Goal: Find specific page/section: Find specific page/section

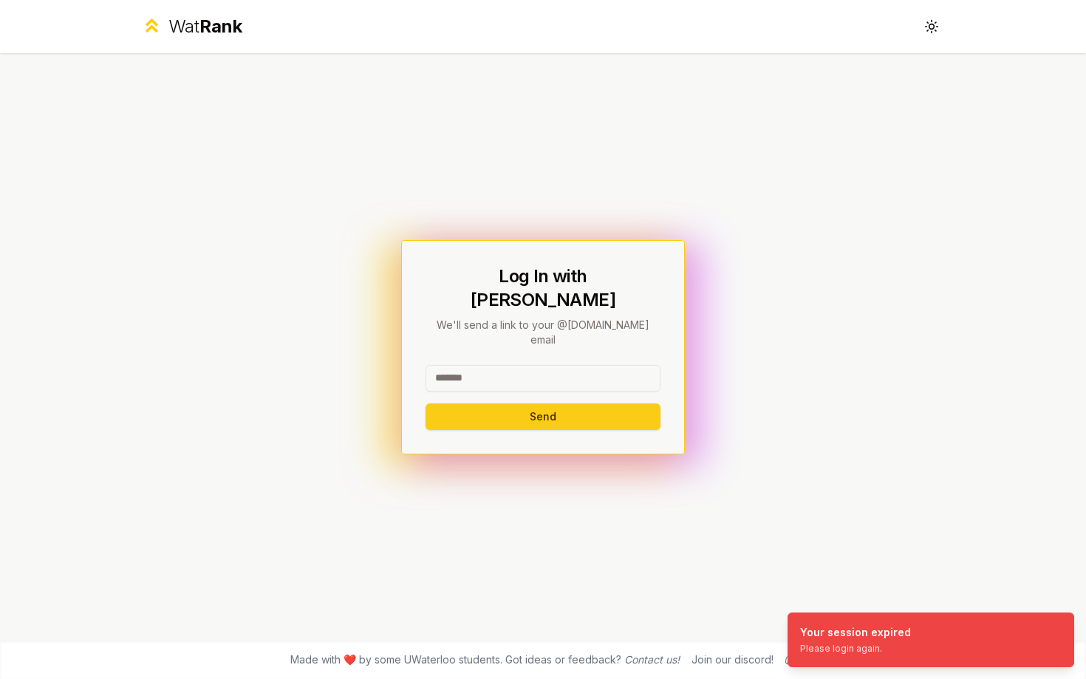
click at [568, 365] on input at bounding box center [542, 378] width 235 height 27
type input "******"
click at [425, 403] on button "Send" at bounding box center [542, 416] width 235 height 27
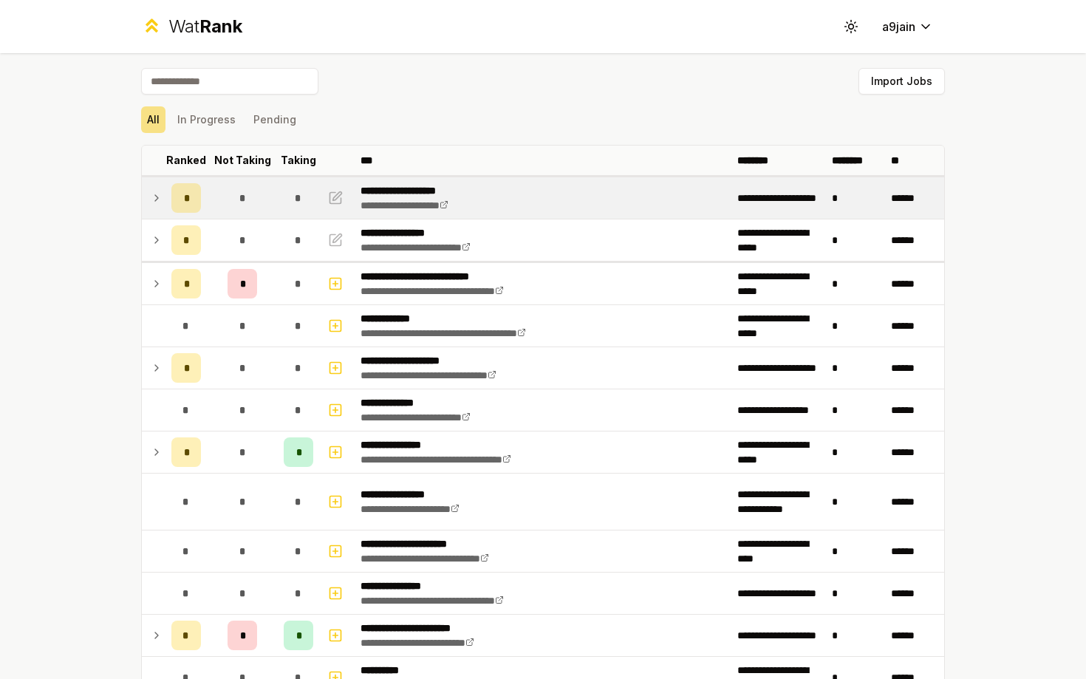
click at [161, 202] on icon at bounding box center [157, 198] width 12 height 18
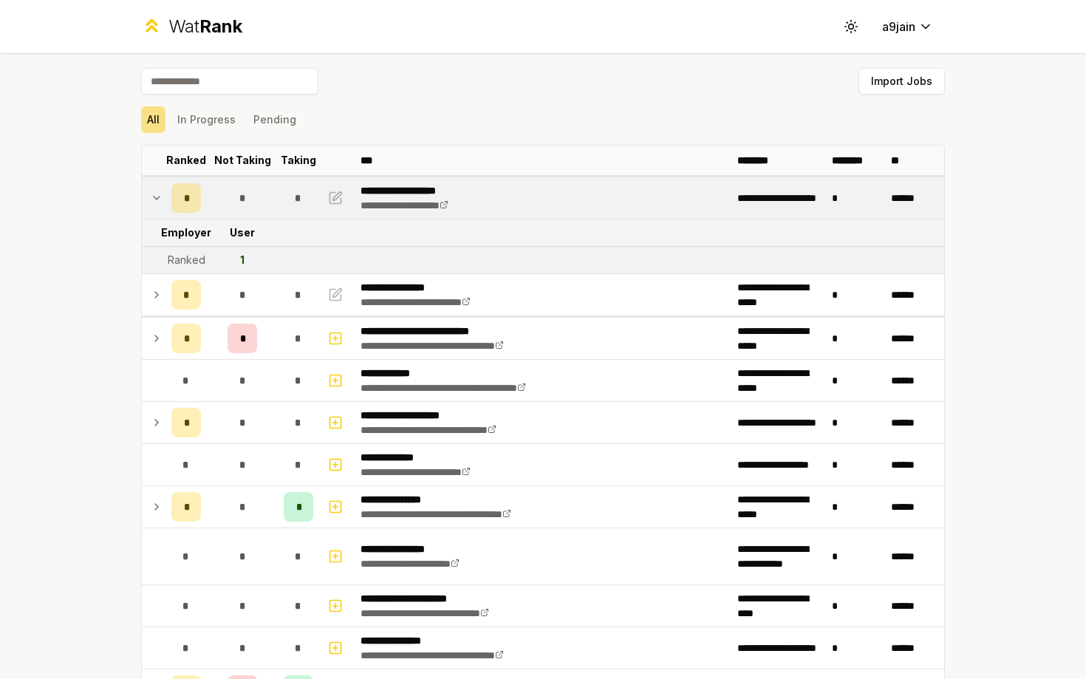
click at [161, 202] on icon at bounding box center [157, 198] width 12 height 18
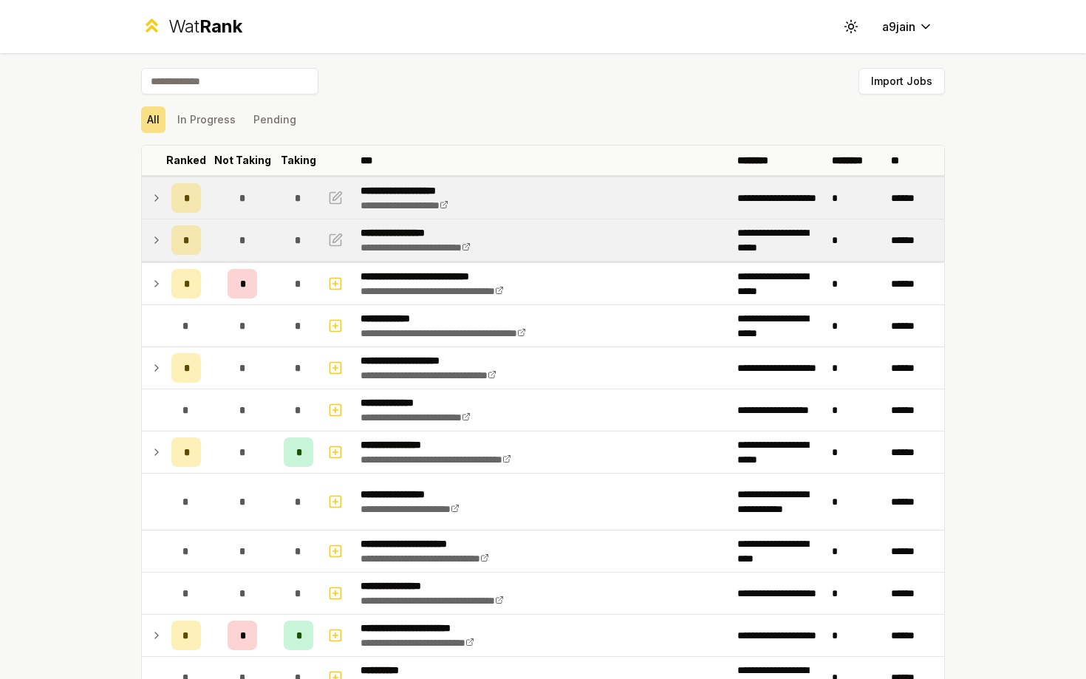
click at [161, 235] on icon at bounding box center [157, 240] width 12 height 18
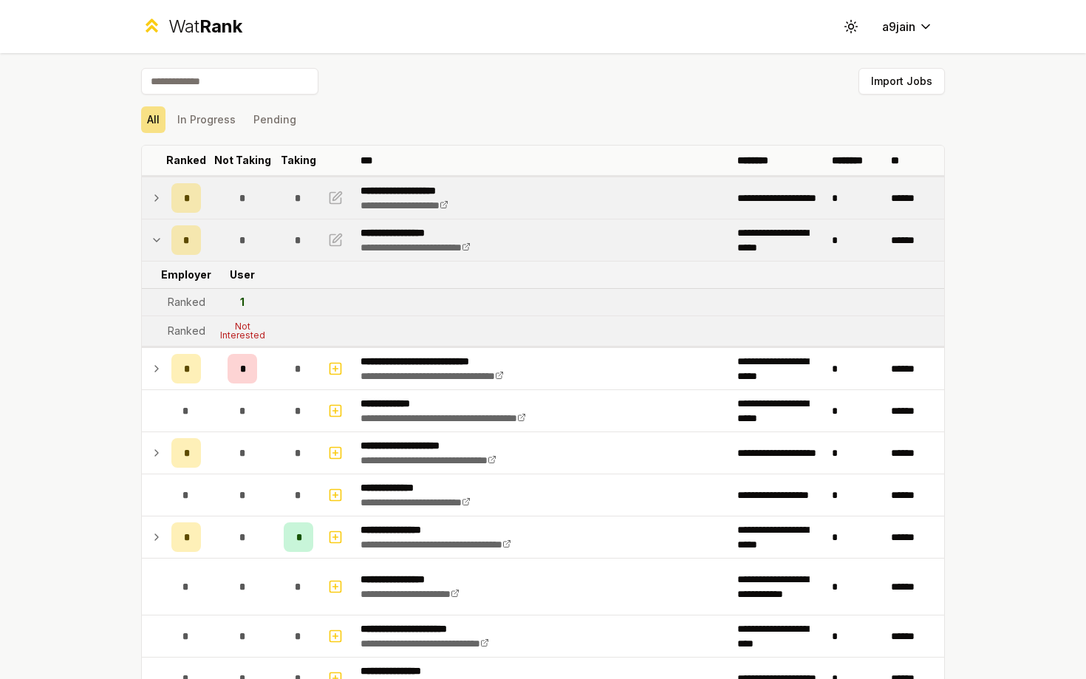
click at [161, 234] on icon at bounding box center [157, 240] width 12 height 18
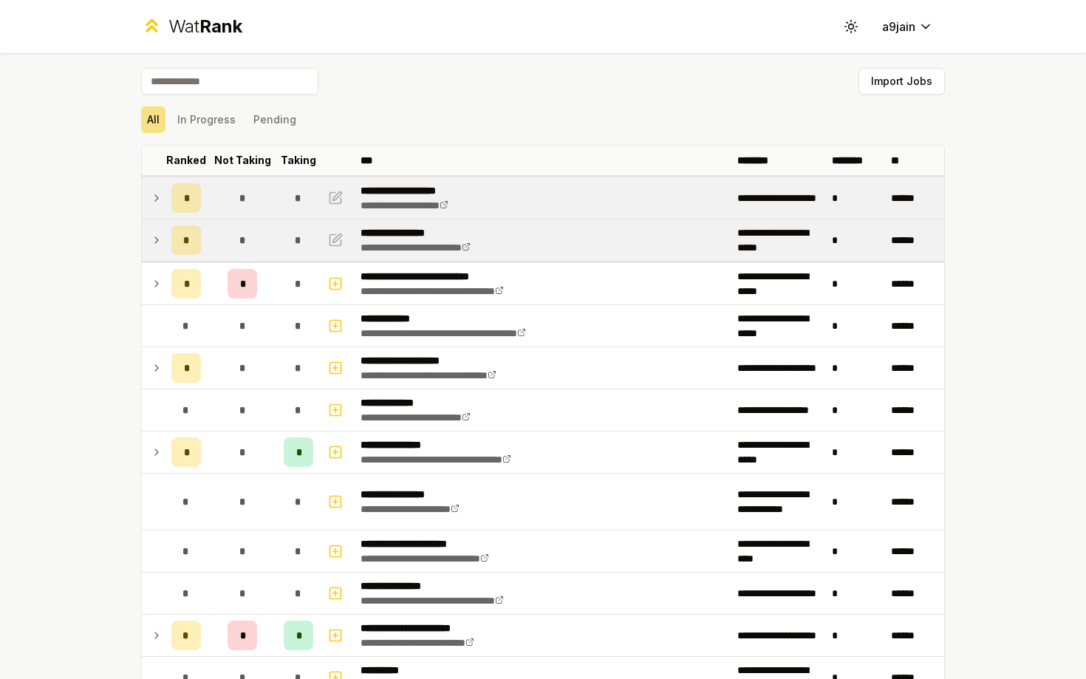
scroll to position [391, 0]
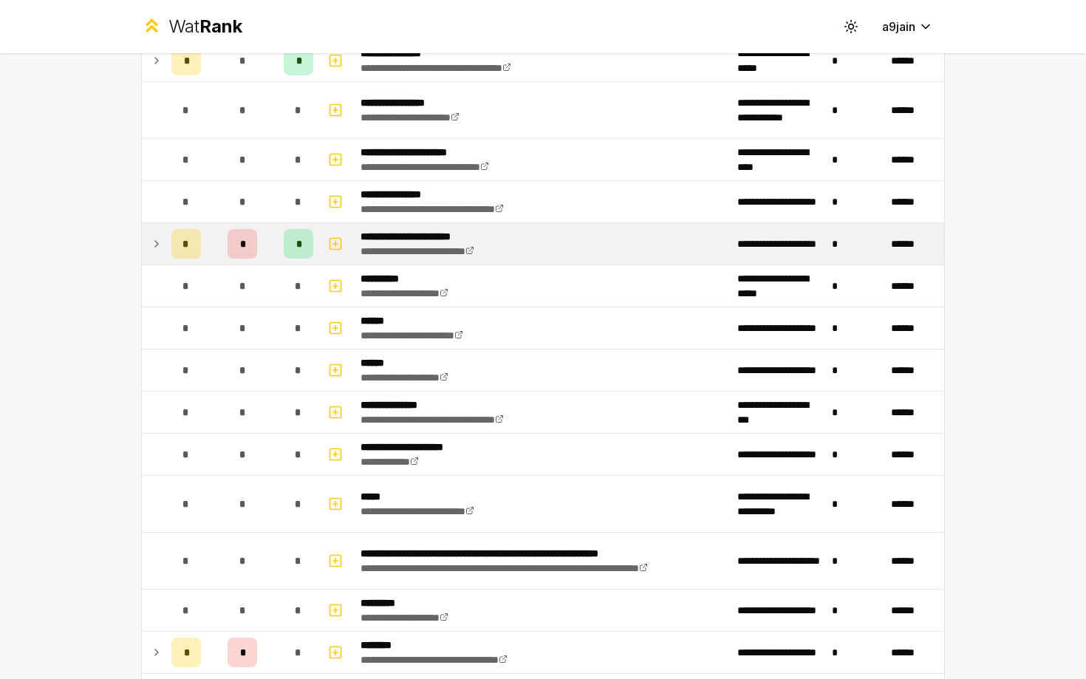
click at [166, 239] on td "*" at bounding box center [185, 243] width 41 height 41
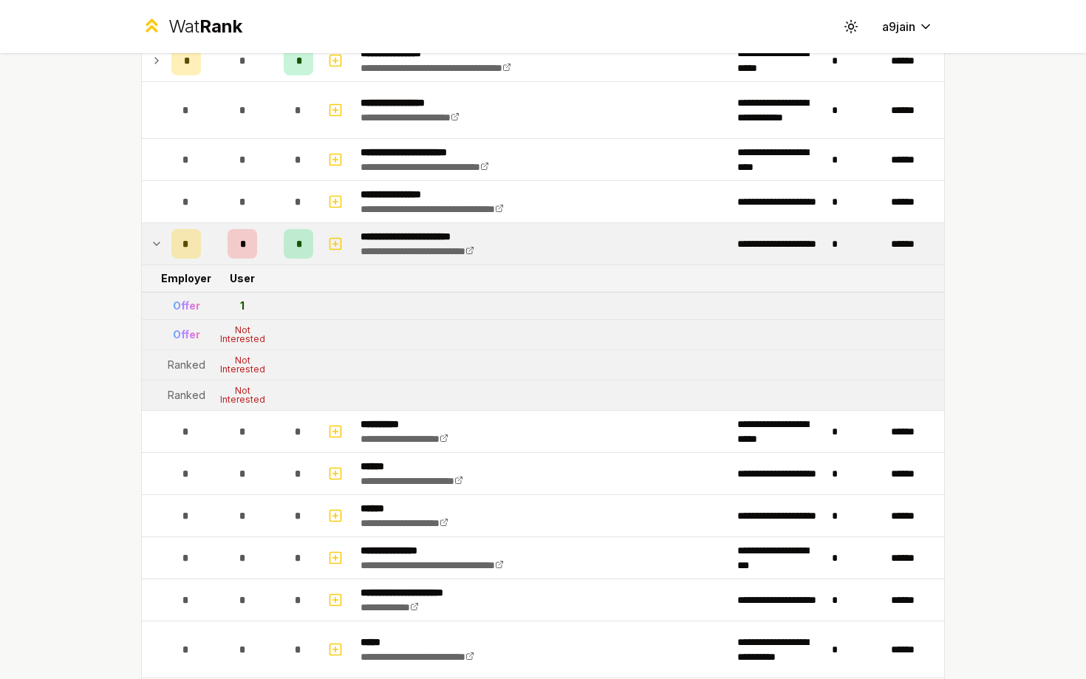
click at [166, 239] on td "*" at bounding box center [185, 243] width 41 height 41
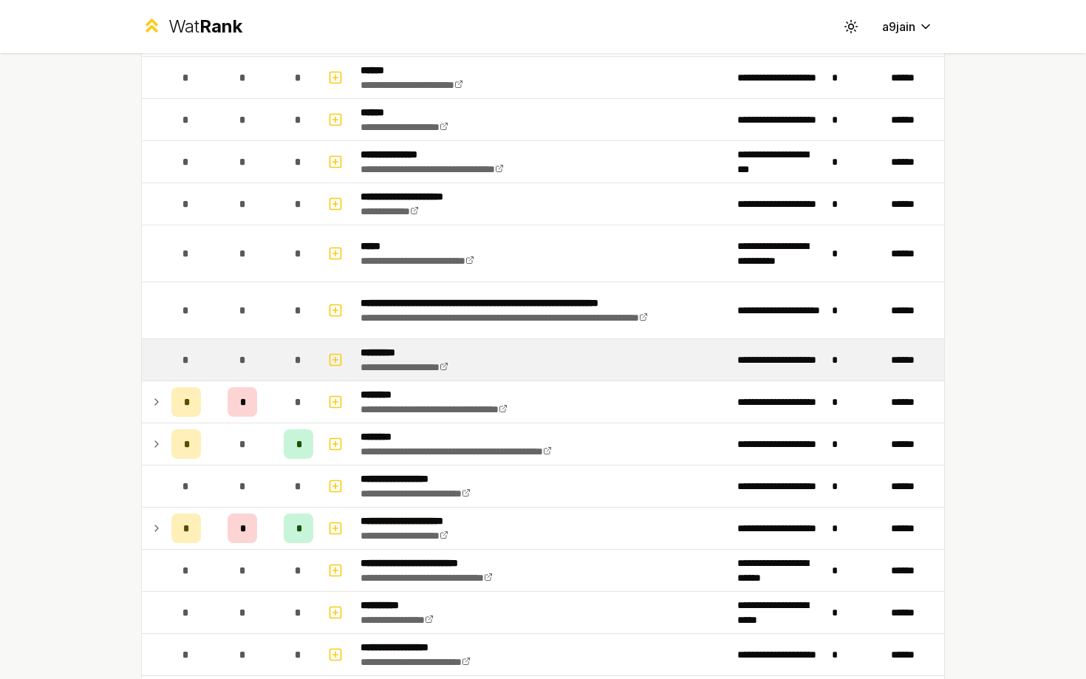
scroll to position [711, 0]
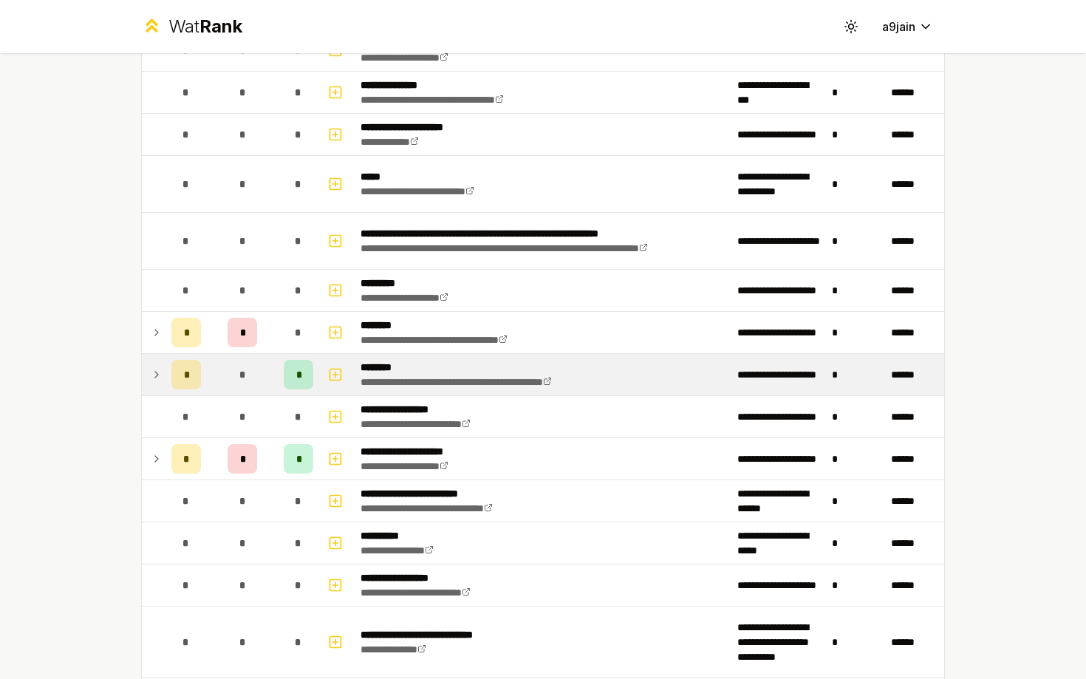
click at [153, 382] on icon at bounding box center [157, 375] width 12 height 18
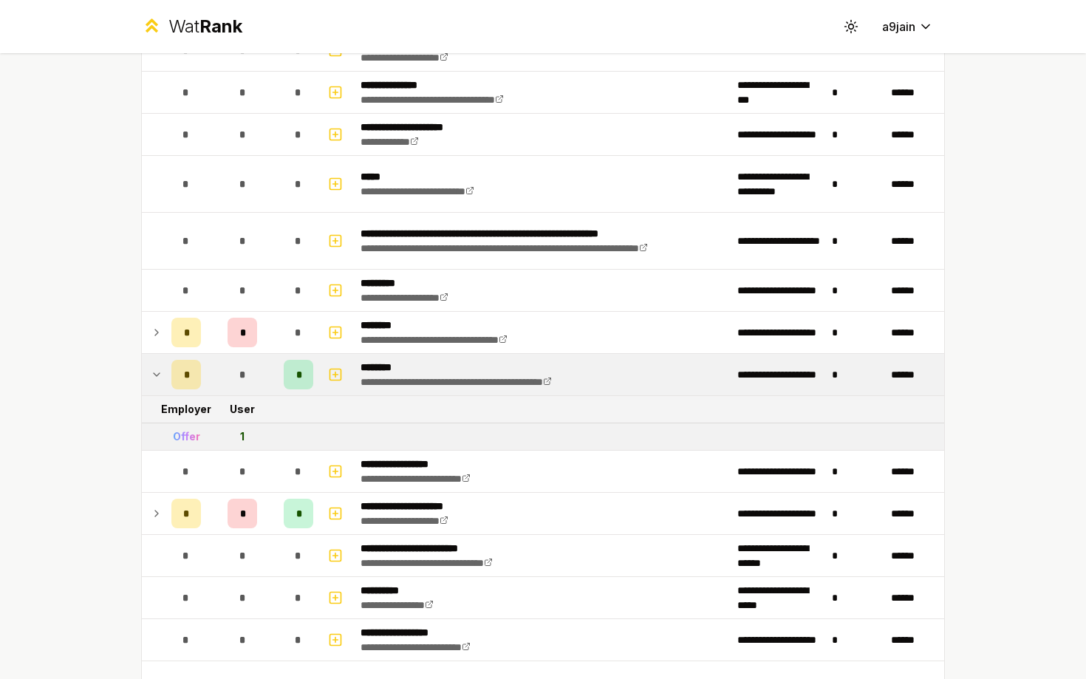
click at [153, 382] on icon at bounding box center [157, 375] width 12 height 18
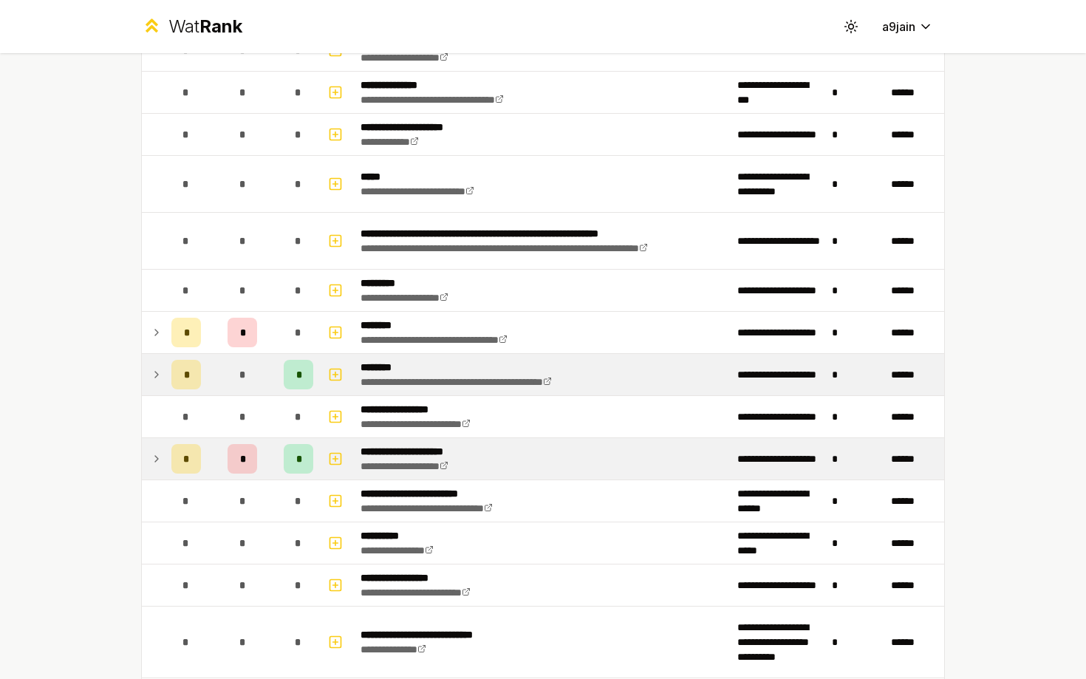
click at [151, 456] on icon at bounding box center [157, 459] width 12 height 18
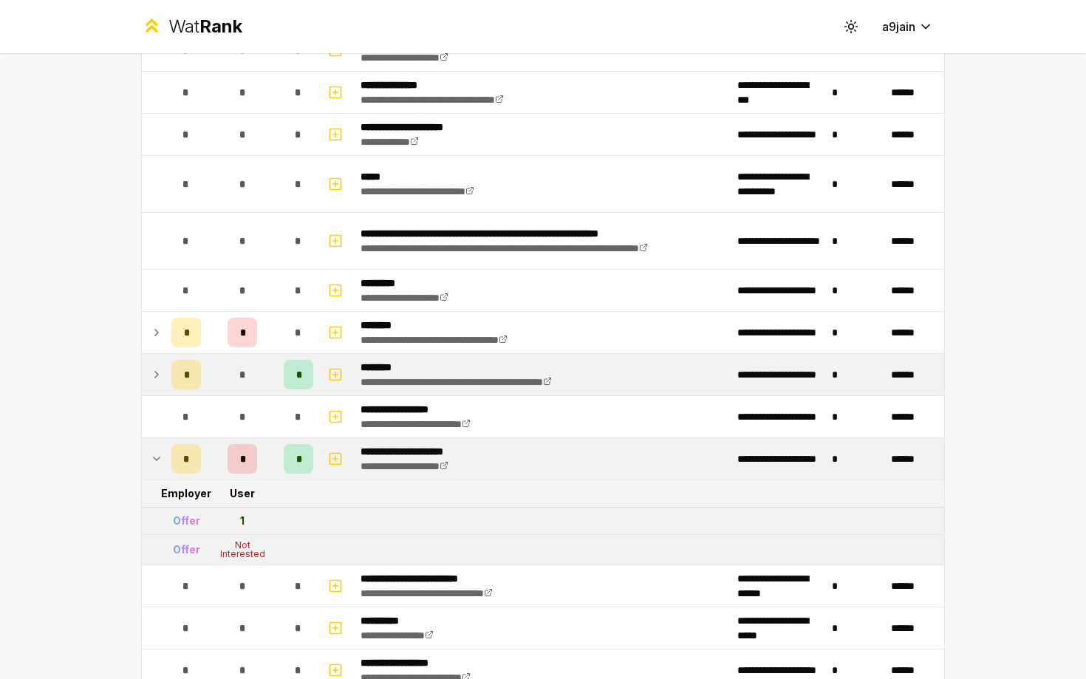
click at [151, 456] on icon at bounding box center [157, 459] width 12 height 18
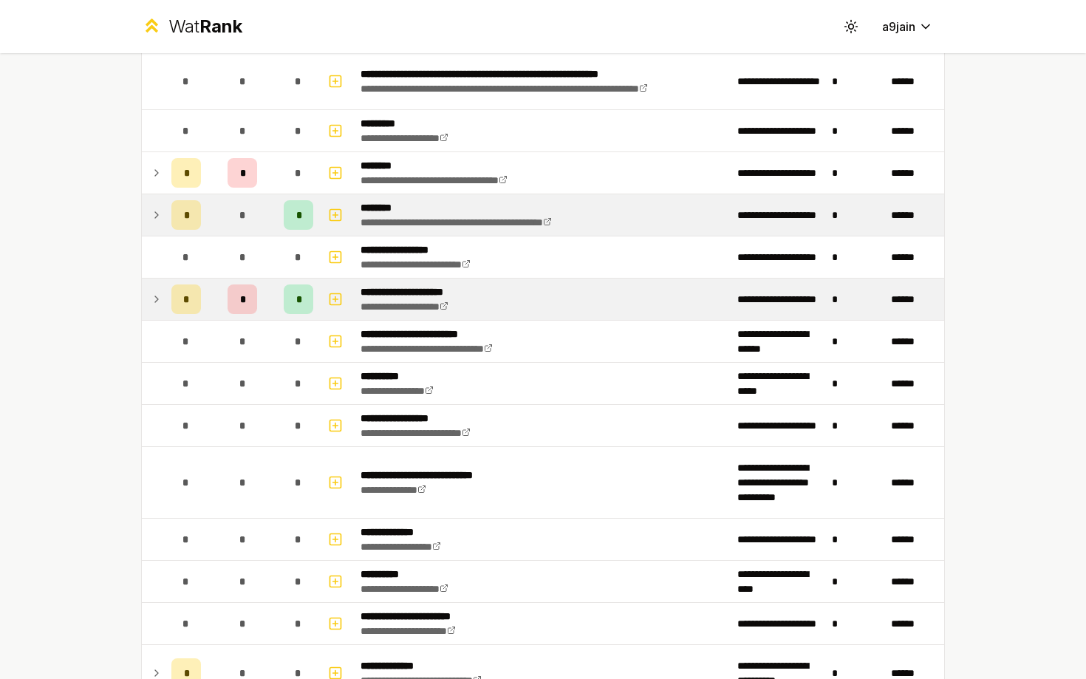
scroll to position [1194, 0]
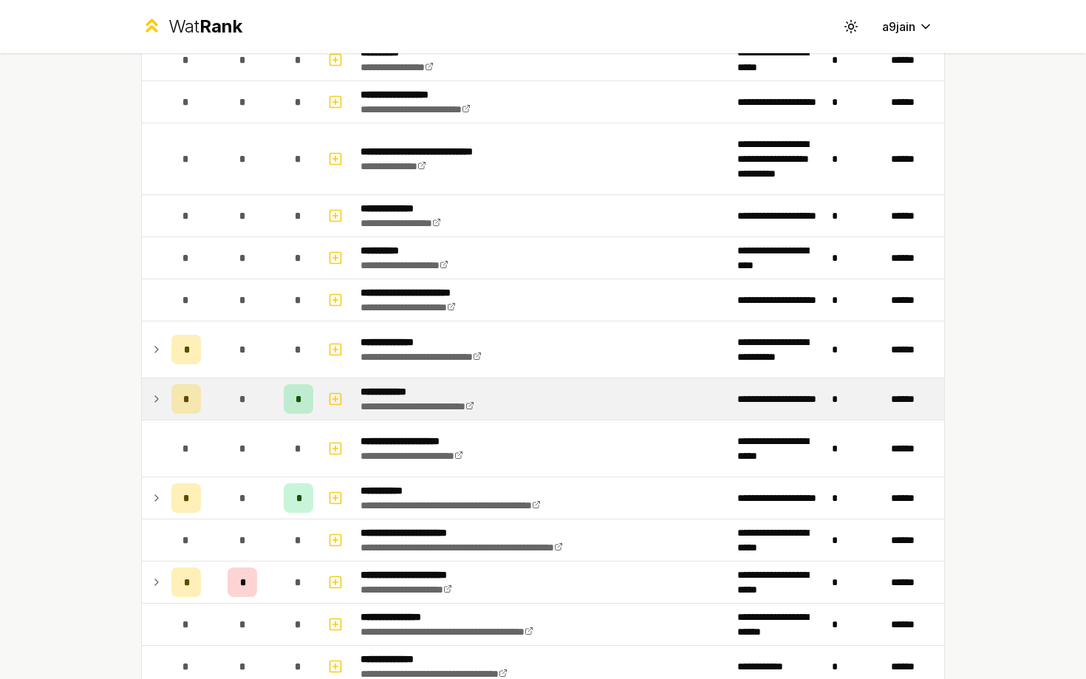
click at [154, 408] on td at bounding box center [154, 398] width 24 height 41
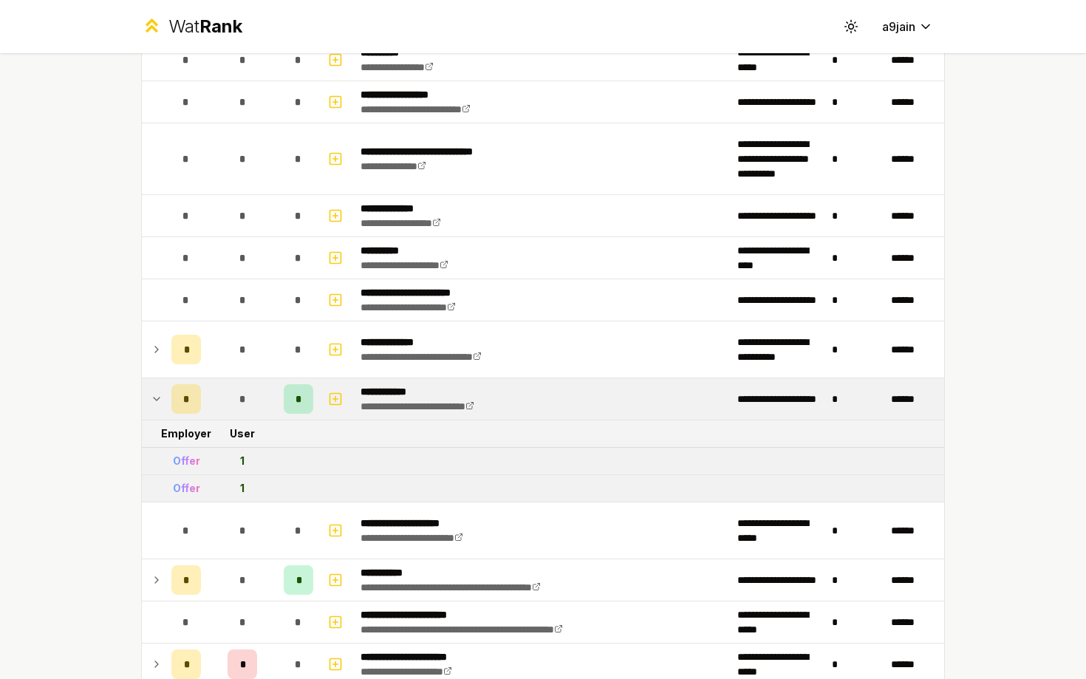
click at [154, 408] on td at bounding box center [154, 398] width 24 height 41
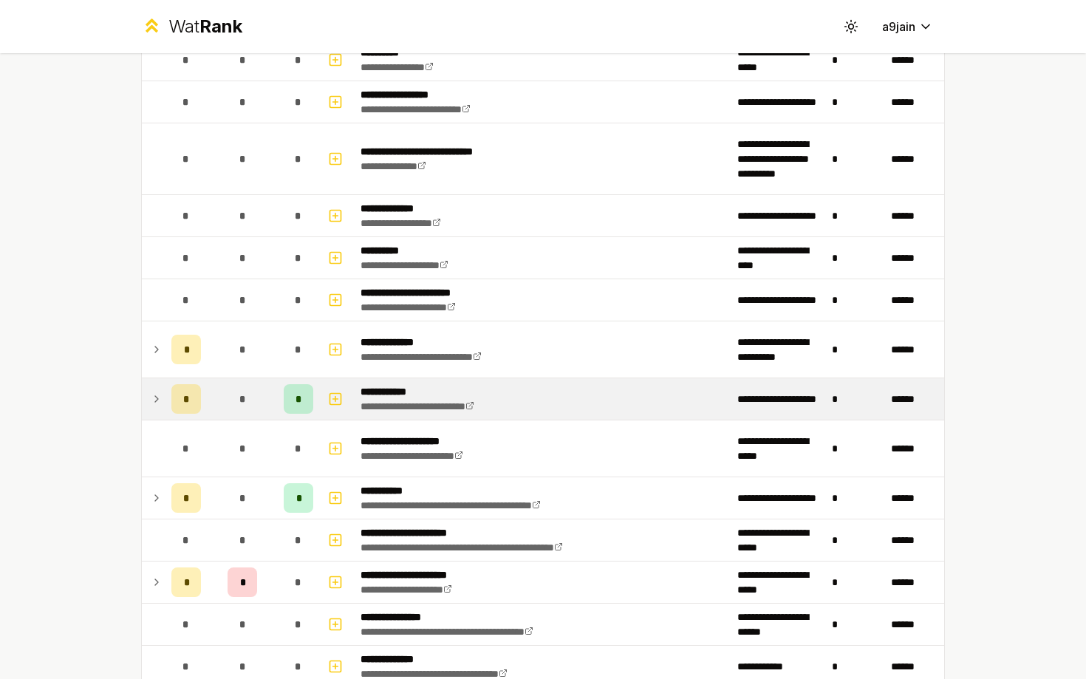
scroll to position [1370, 0]
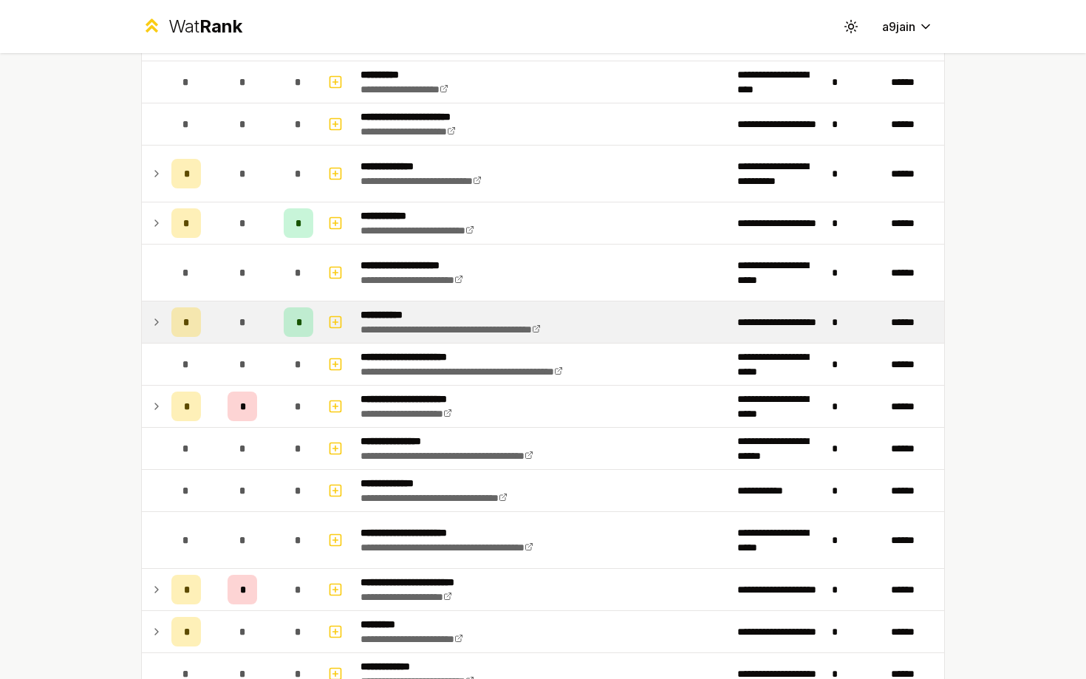
click at [158, 321] on icon at bounding box center [157, 322] width 12 height 18
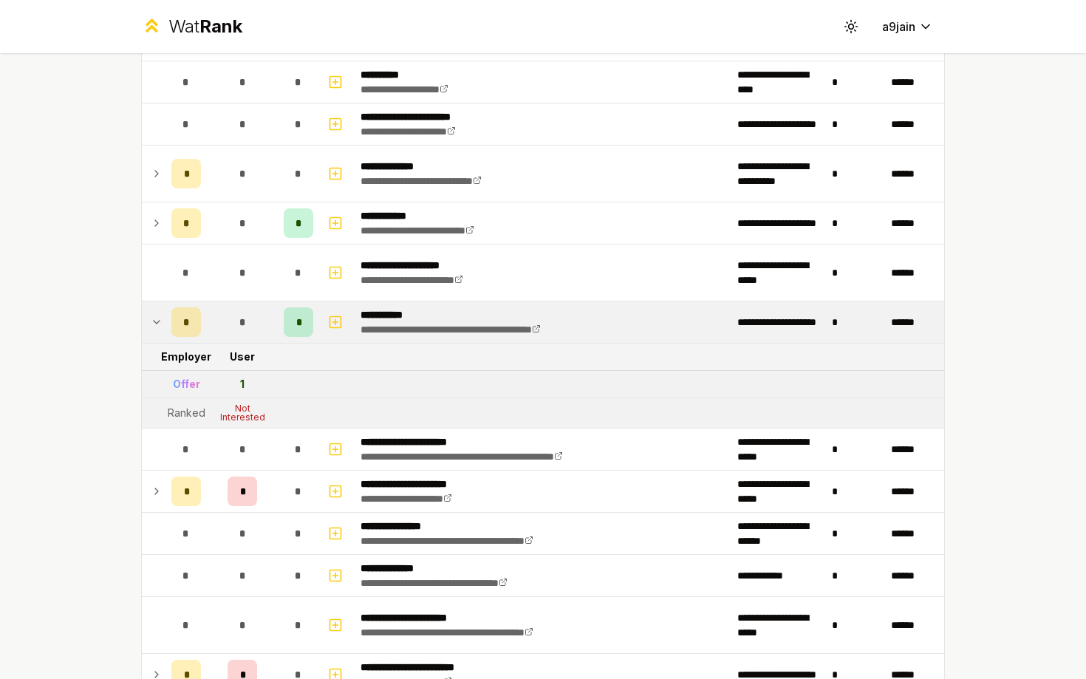
click at [158, 321] on icon at bounding box center [157, 322] width 12 height 18
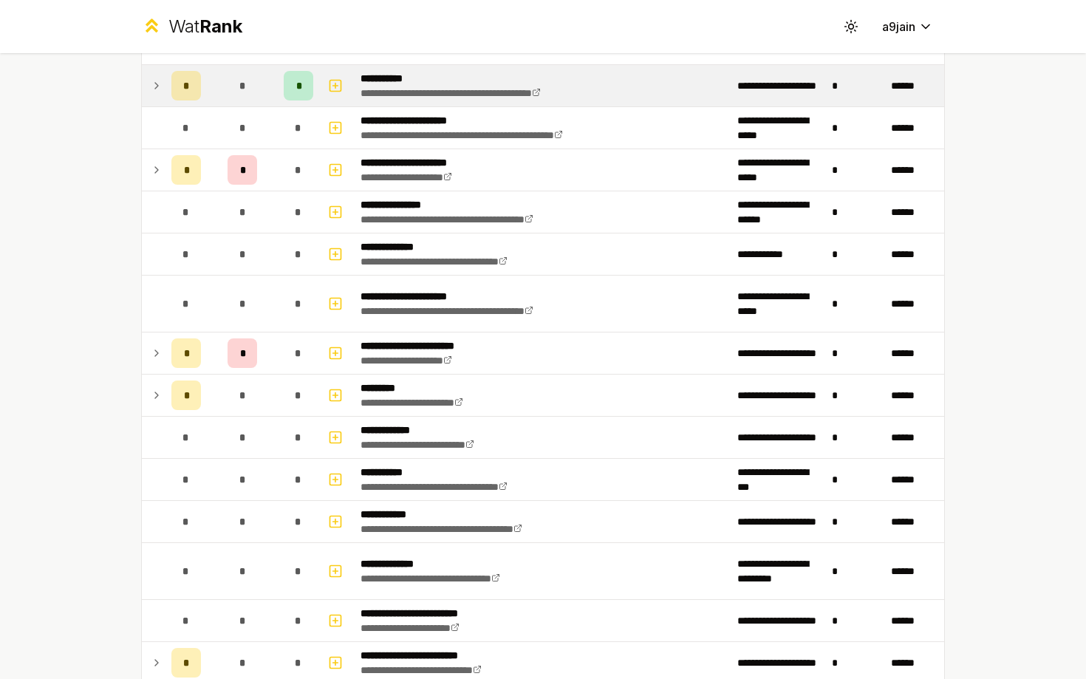
scroll to position [1830, 0]
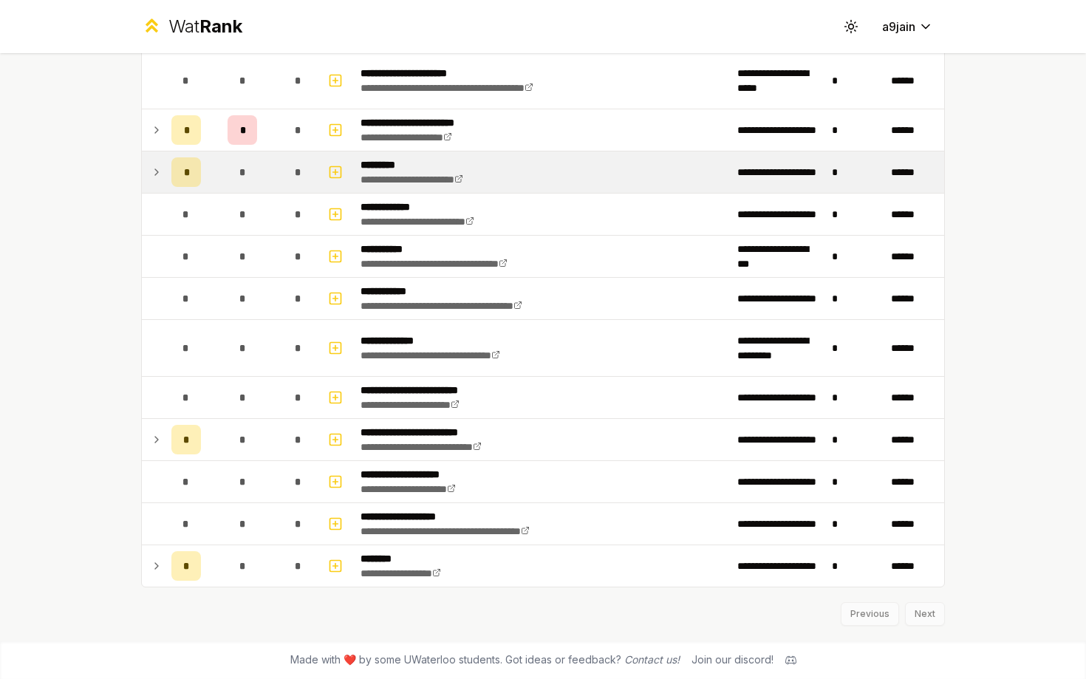
click at [163, 177] on td at bounding box center [154, 171] width 24 height 41
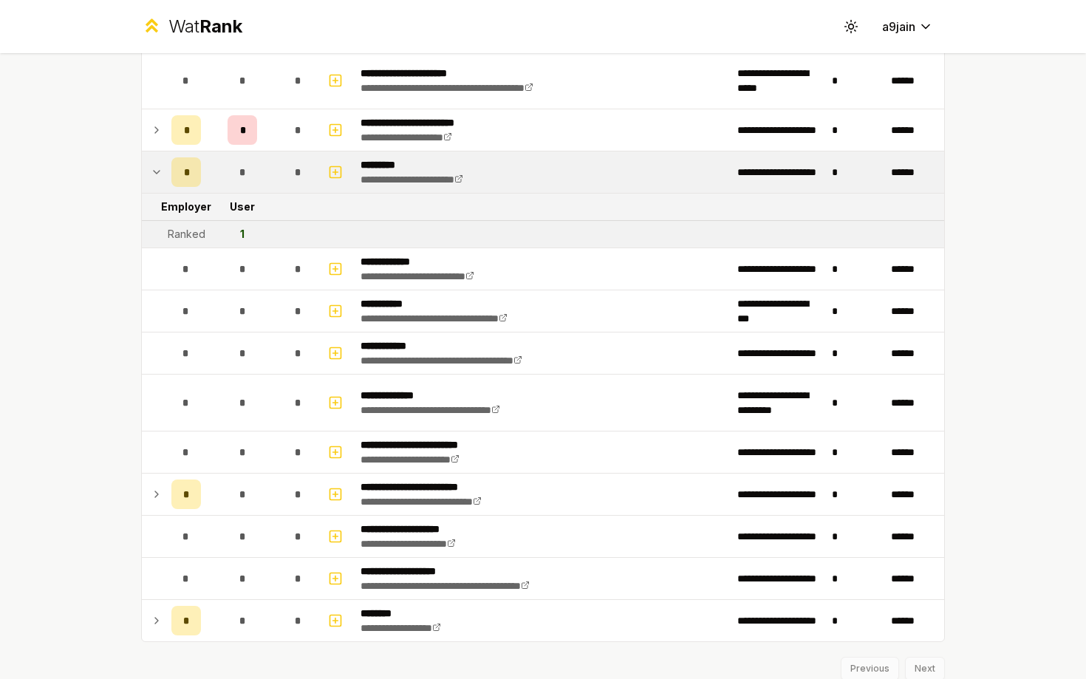
click at [163, 177] on td at bounding box center [154, 171] width 24 height 41
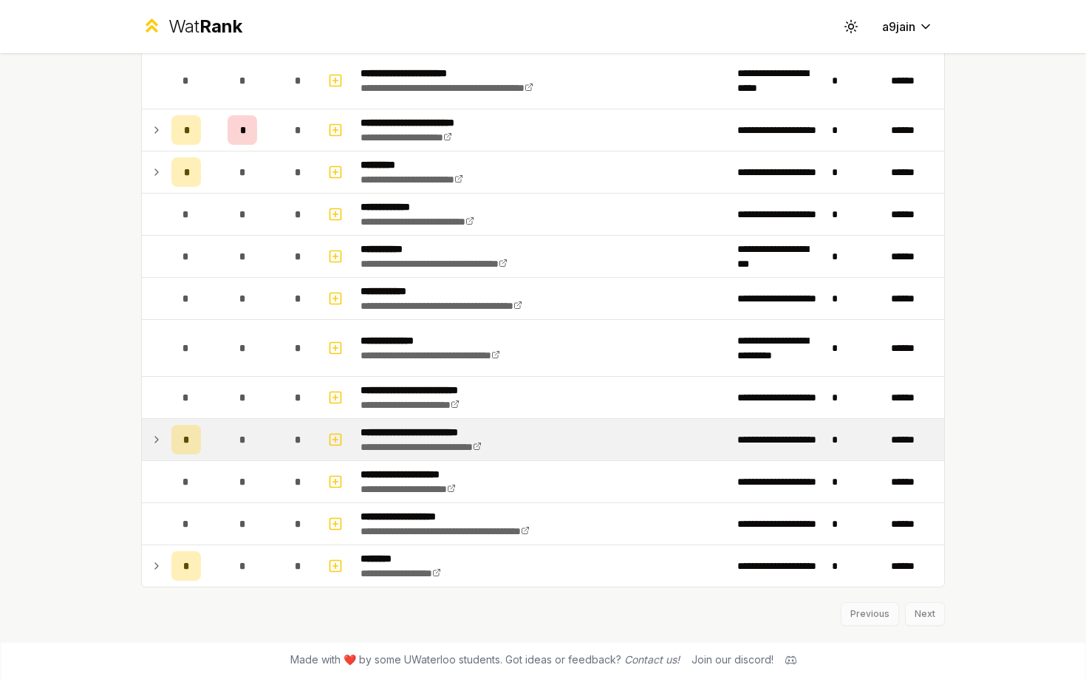
click at [145, 444] on td at bounding box center [154, 439] width 24 height 41
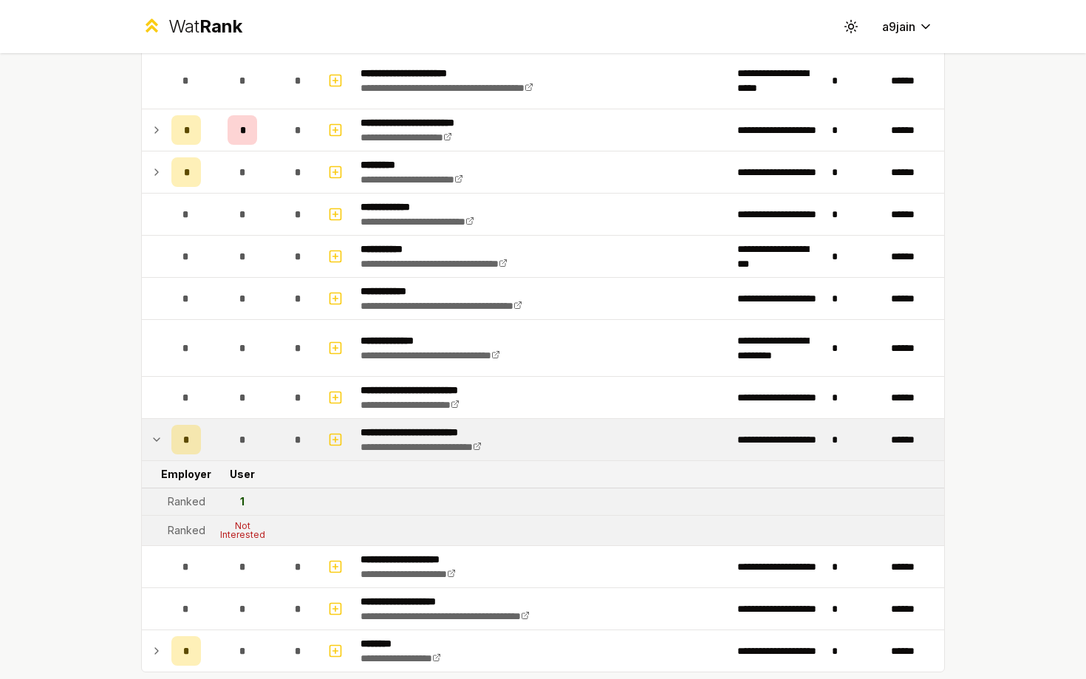
click at [146, 444] on td at bounding box center [154, 439] width 24 height 41
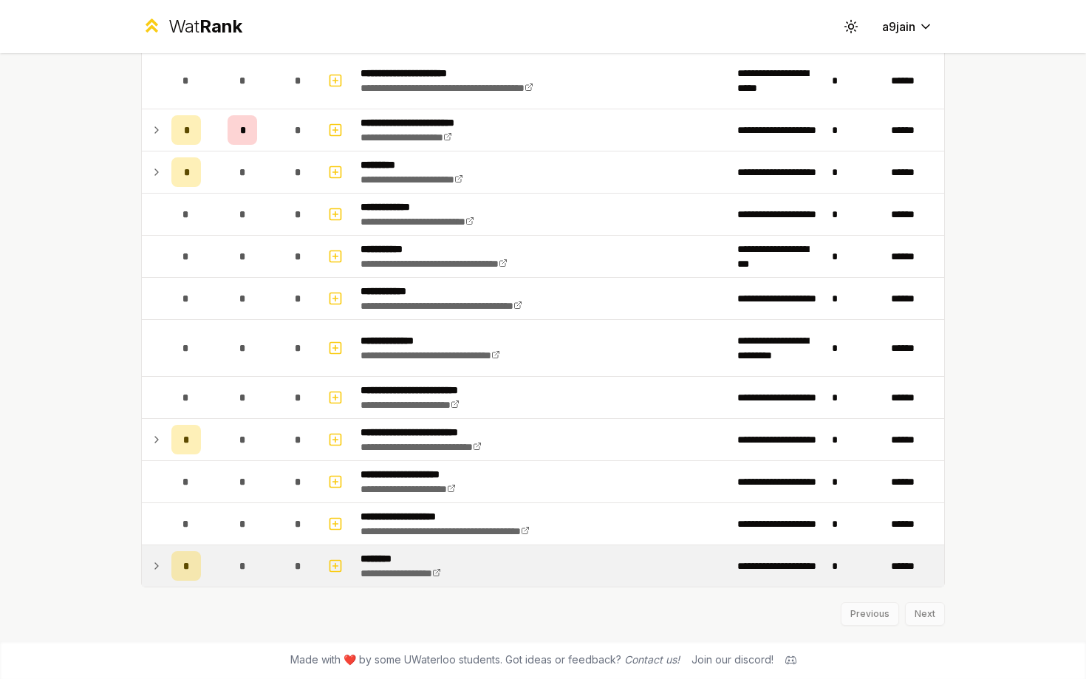
click at [153, 572] on icon at bounding box center [157, 566] width 12 height 18
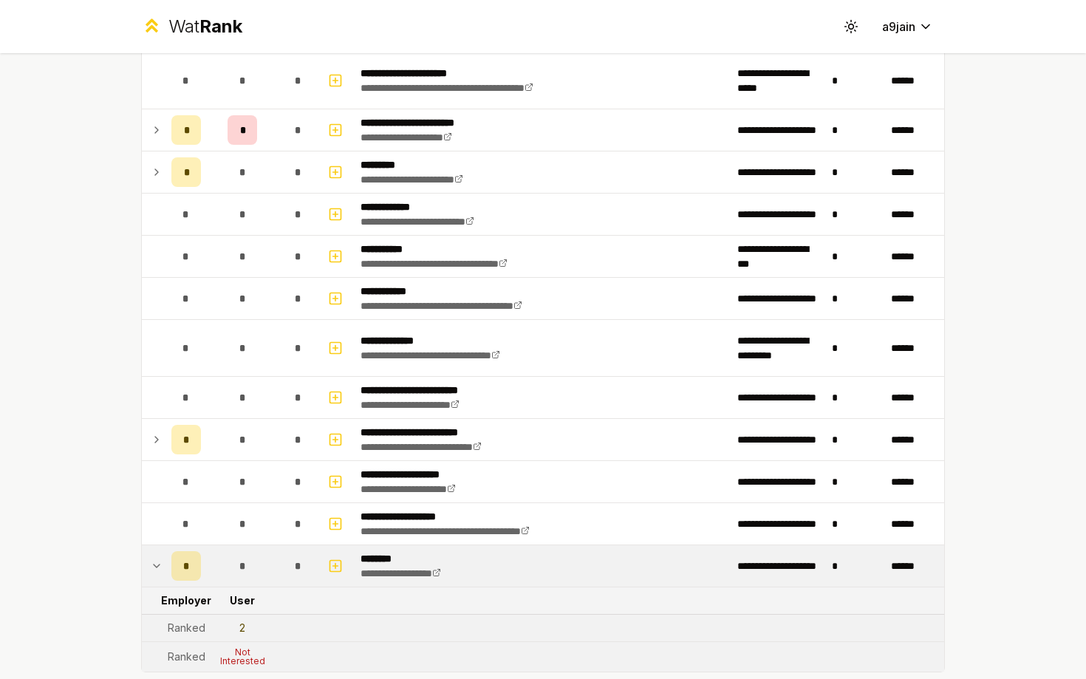
scroll to position [1915, 0]
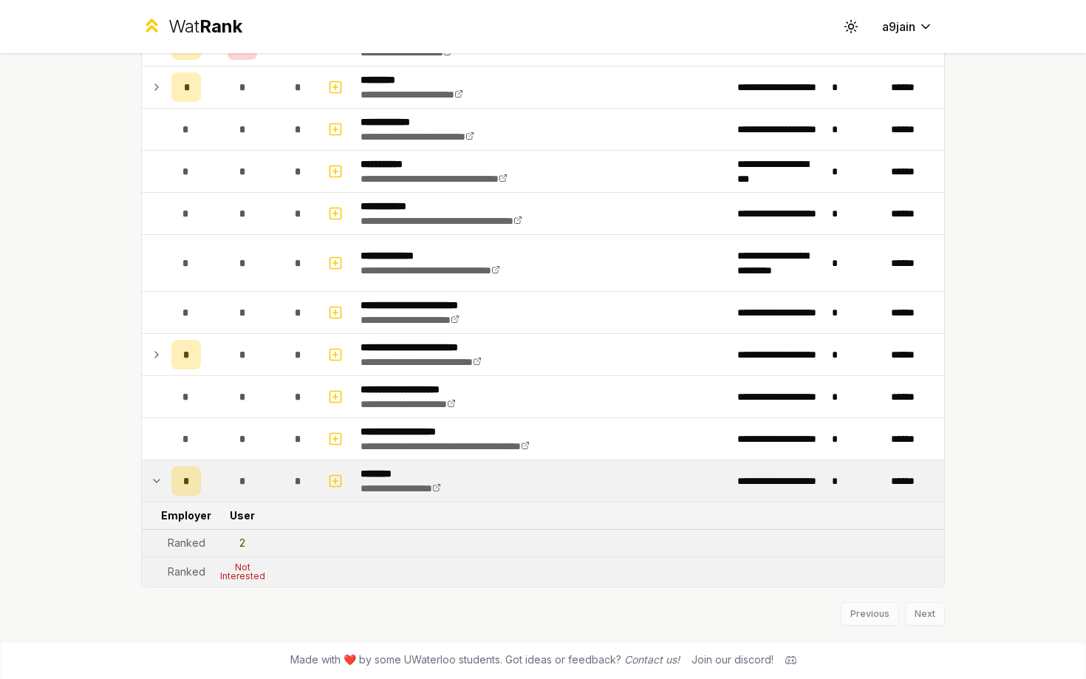
click at [151, 482] on icon at bounding box center [157, 481] width 12 height 18
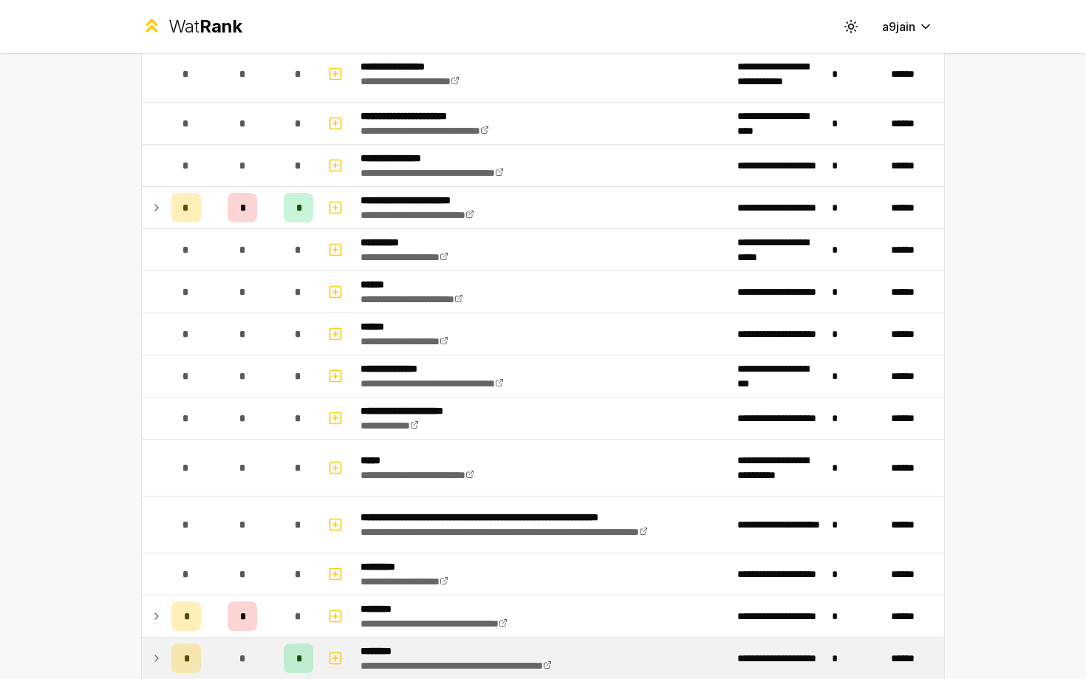
scroll to position [0, 0]
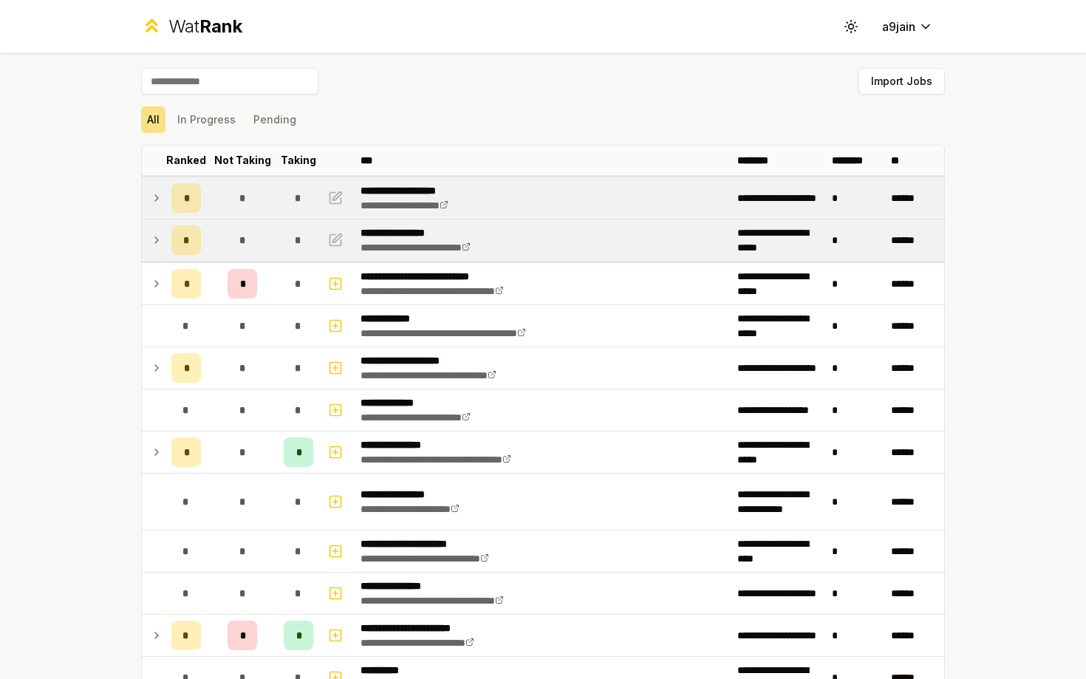
click at [164, 247] on td at bounding box center [154, 239] width 24 height 41
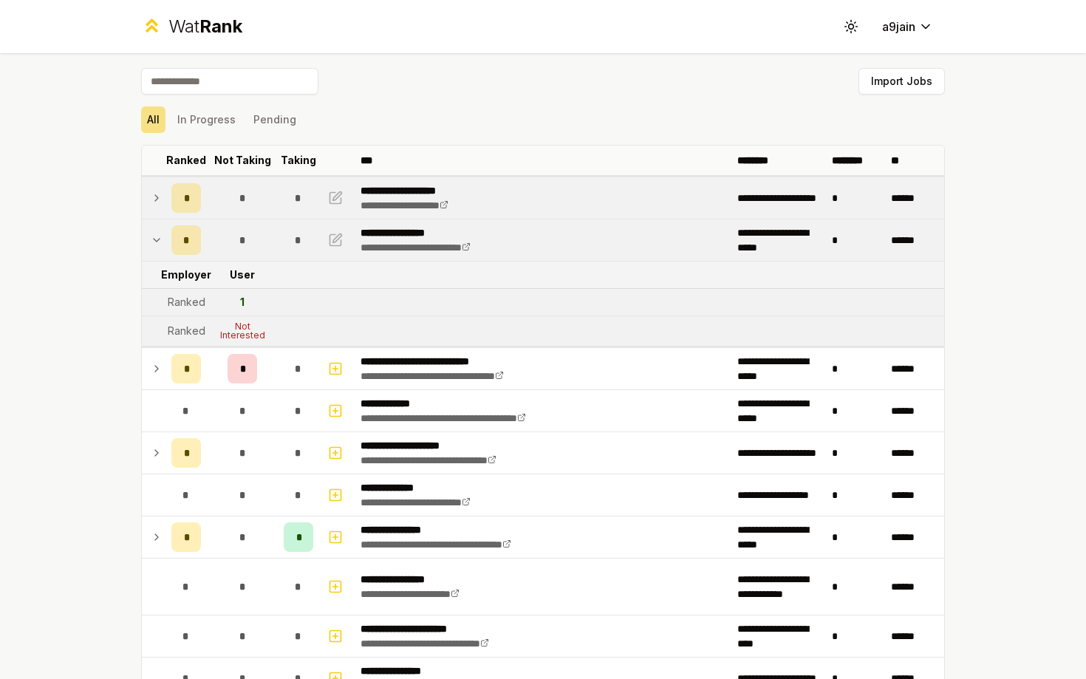
click at [160, 196] on icon at bounding box center [157, 198] width 12 height 18
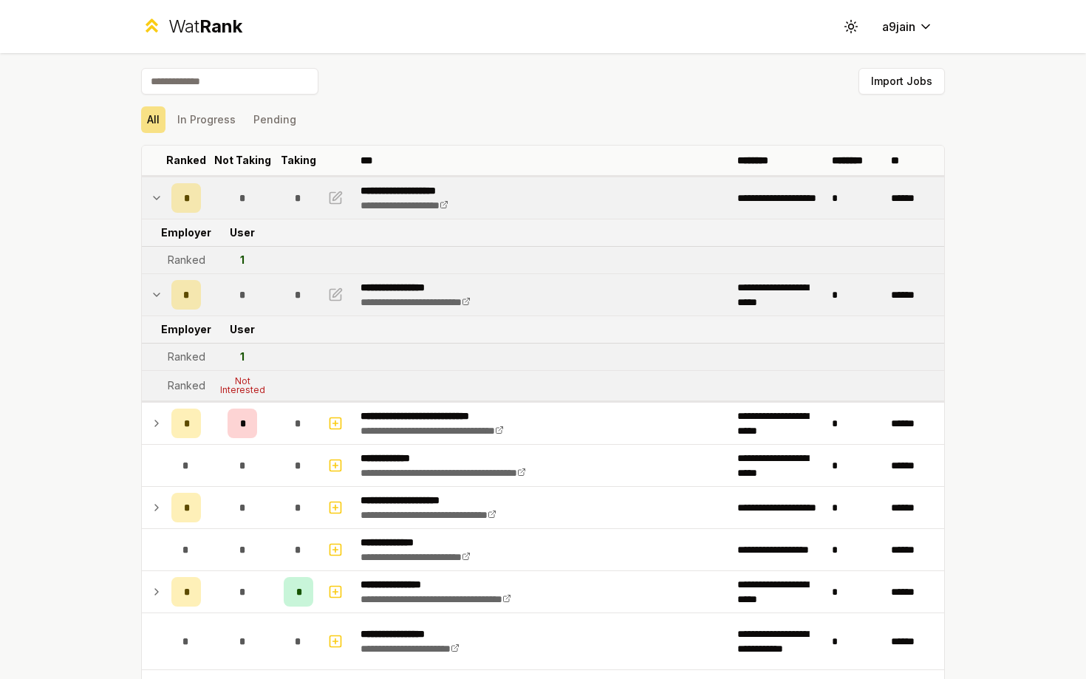
click at [161, 196] on icon at bounding box center [157, 198] width 12 height 18
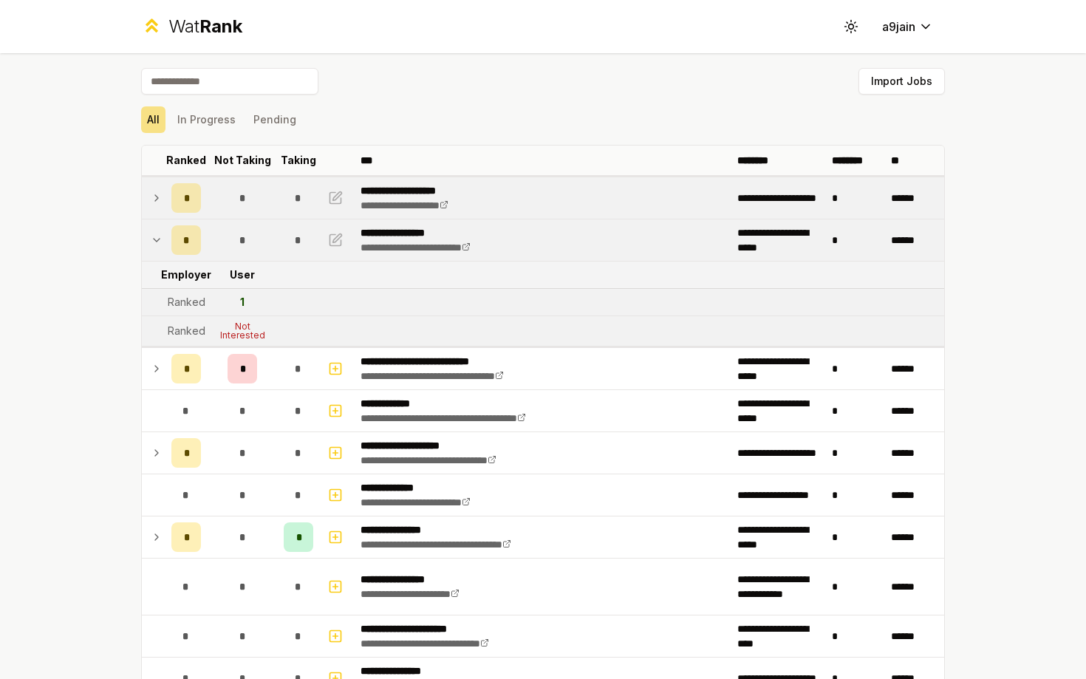
click at [161, 242] on icon at bounding box center [157, 240] width 12 height 18
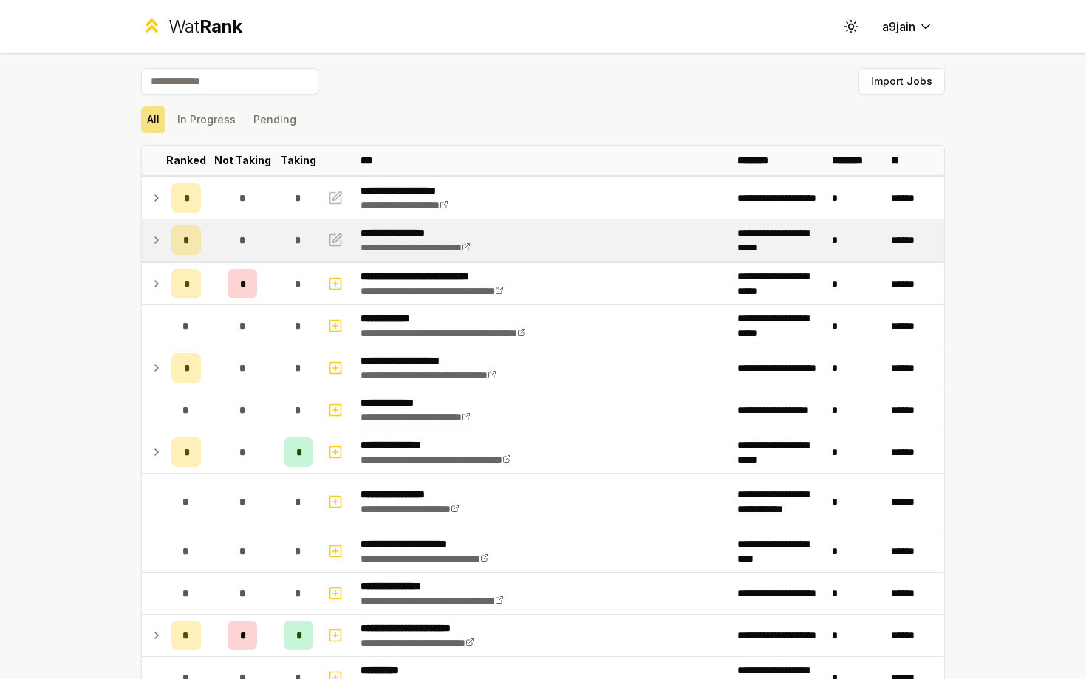
click at [154, 239] on icon at bounding box center [157, 240] width 12 height 18
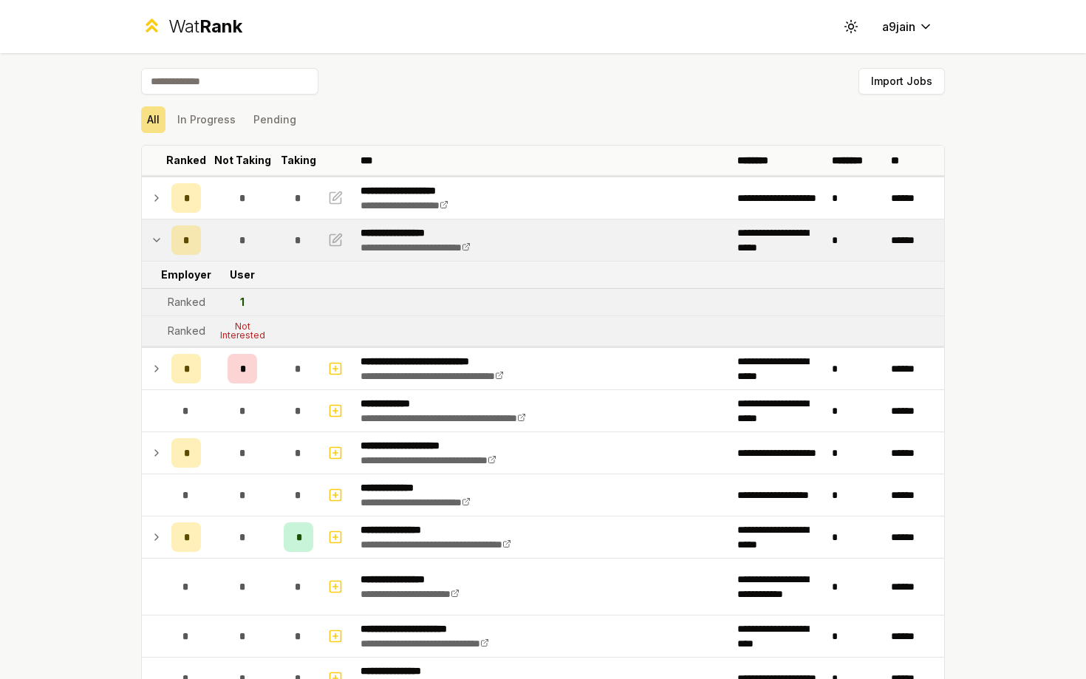
click at [154, 239] on icon at bounding box center [157, 240] width 6 height 3
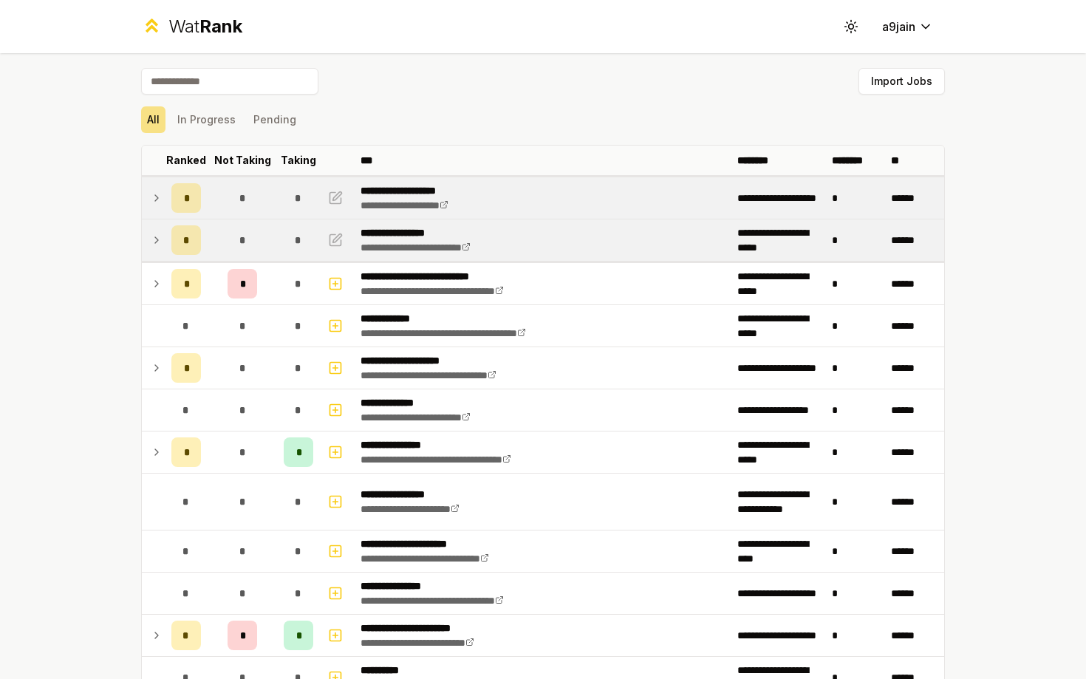
click at [156, 192] on icon at bounding box center [157, 198] width 12 height 18
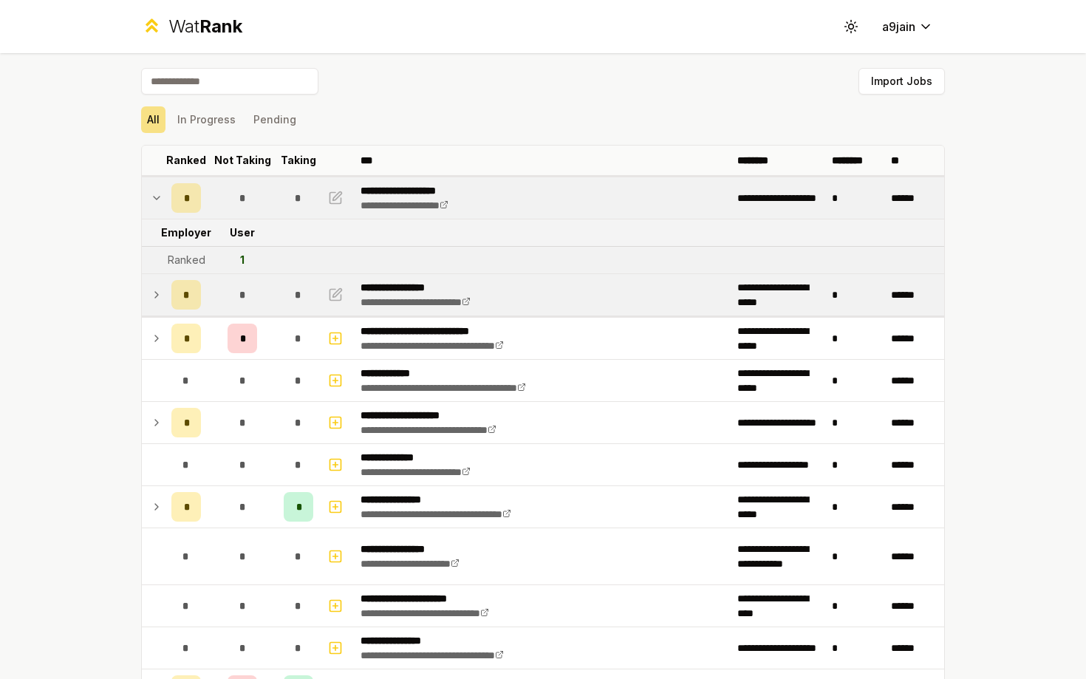
click at [156, 192] on icon at bounding box center [157, 198] width 12 height 18
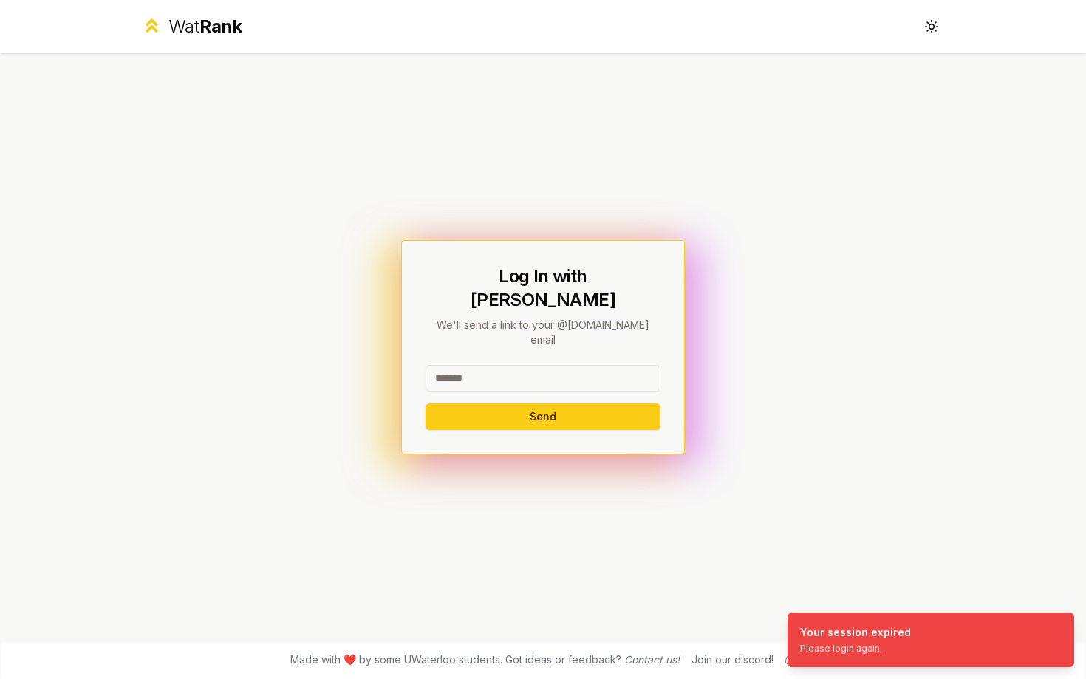
click at [495, 365] on input at bounding box center [542, 378] width 235 height 27
type input "******"
click at [425, 403] on button "Send" at bounding box center [542, 416] width 235 height 27
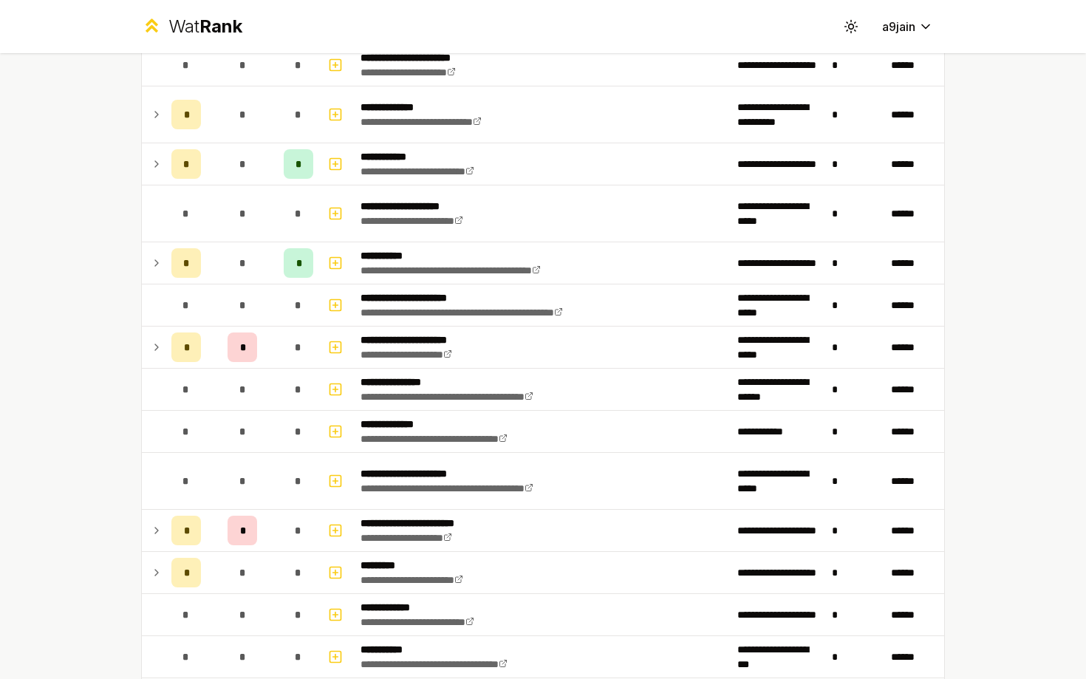
scroll to position [1830, 0]
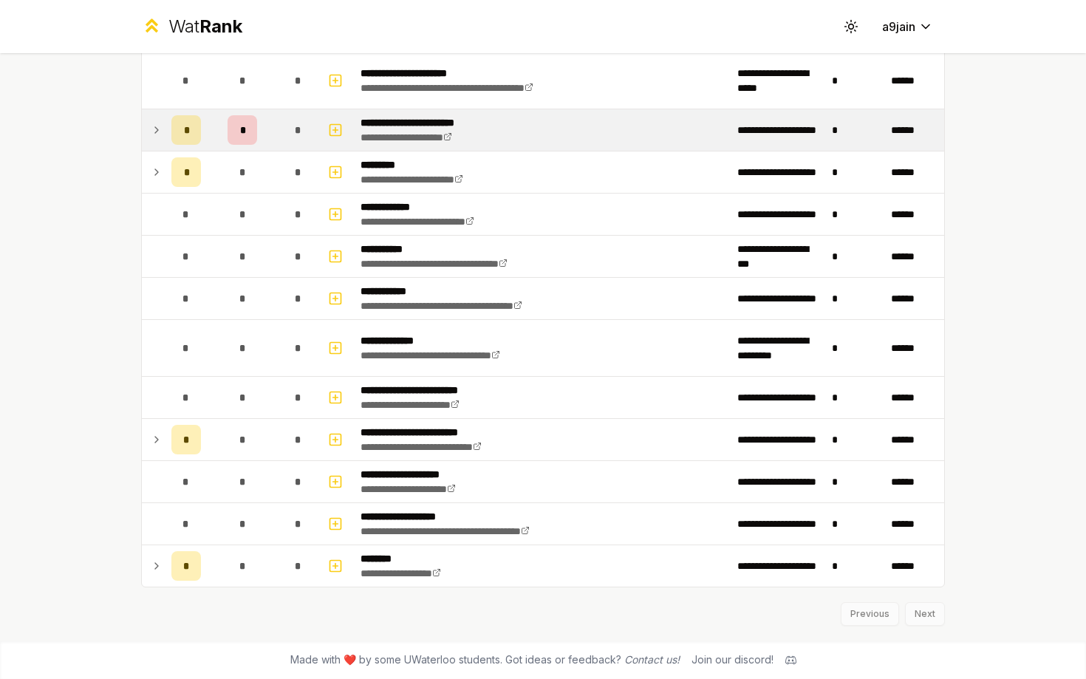
click at [157, 128] on icon at bounding box center [157, 130] width 12 height 18
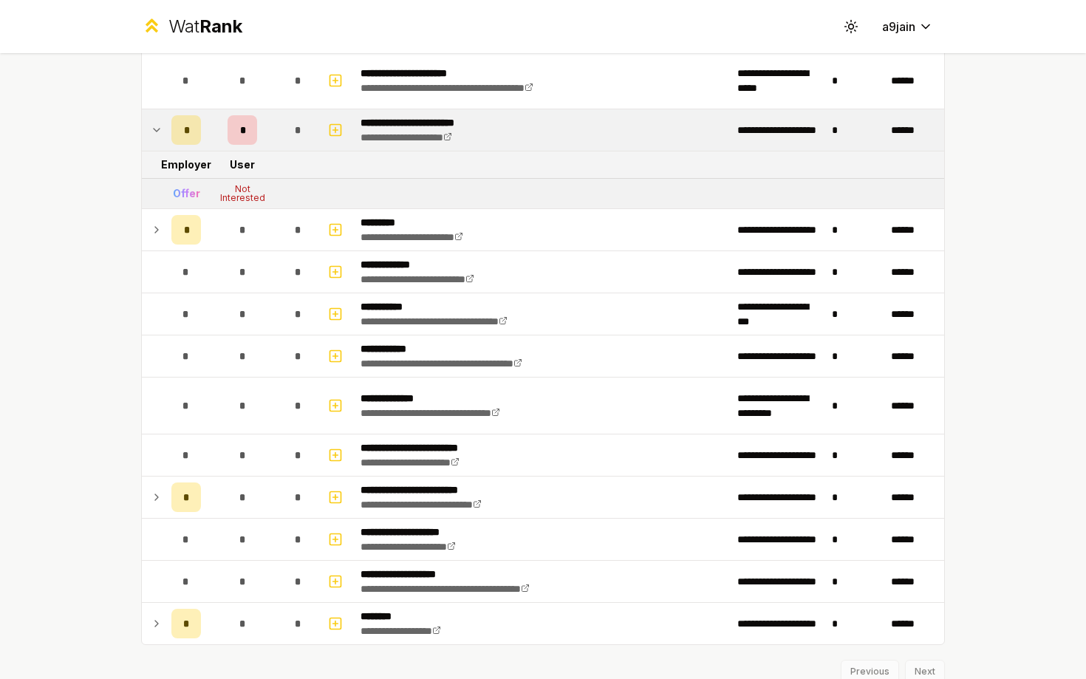
click at [157, 128] on icon at bounding box center [157, 130] width 12 height 18
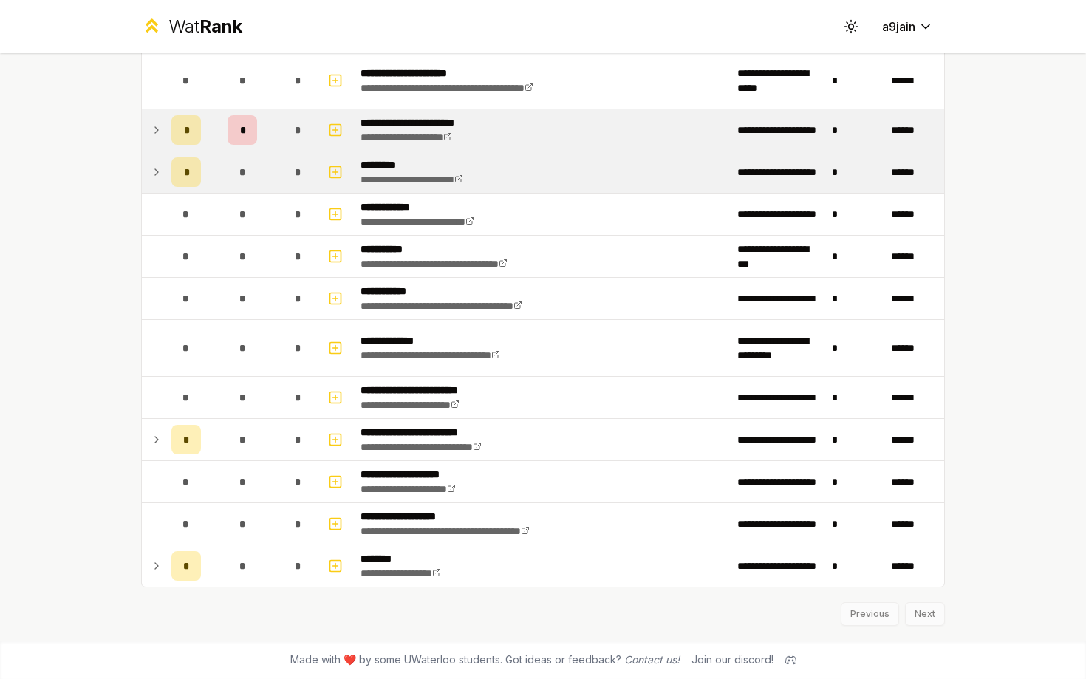
click at [160, 163] on icon at bounding box center [157, 172] width 12 height 18
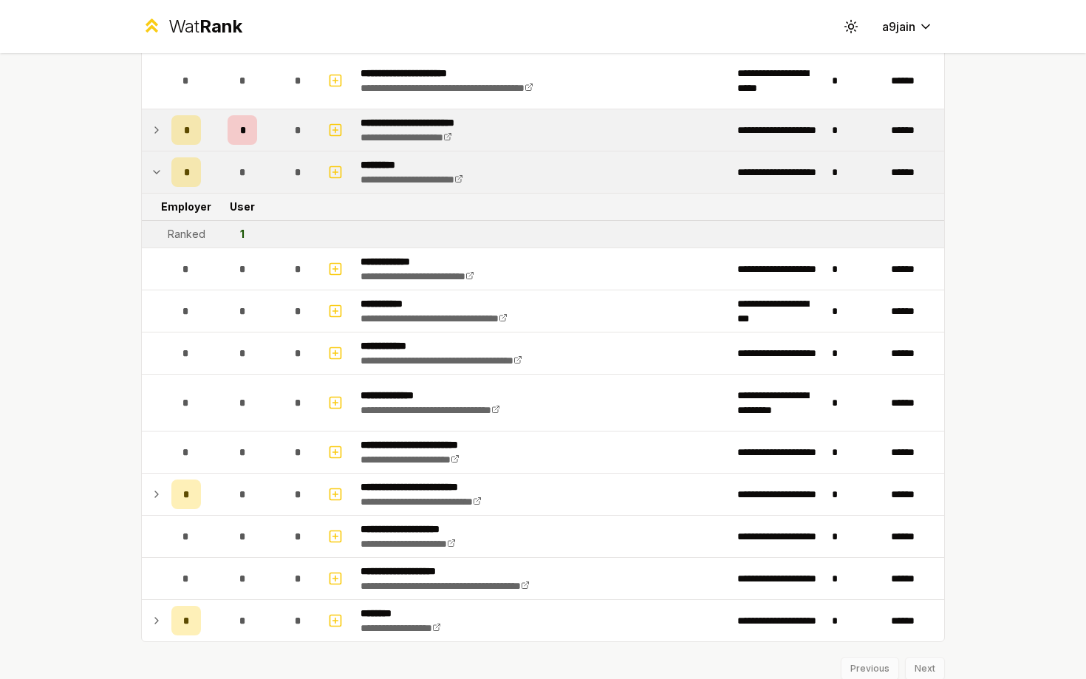
click at [160, 163] on icon at bounding box center [157, 172] width 12 height 18
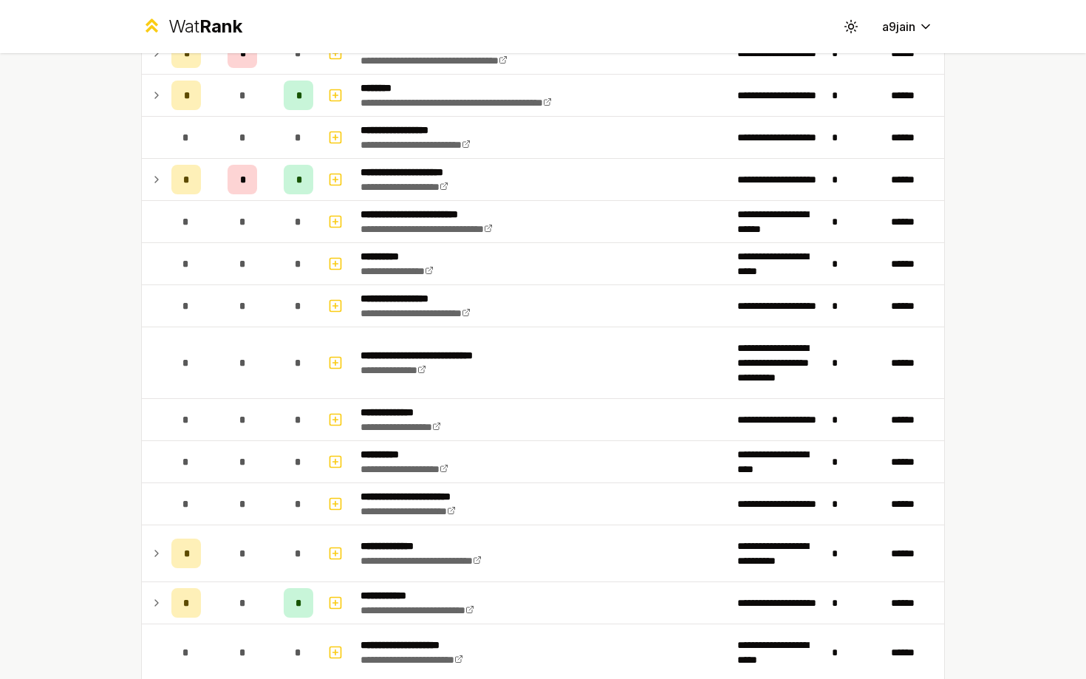
scroll to position [870, 0]
